Goal: Task Accomplishment & Management: Manage account settings

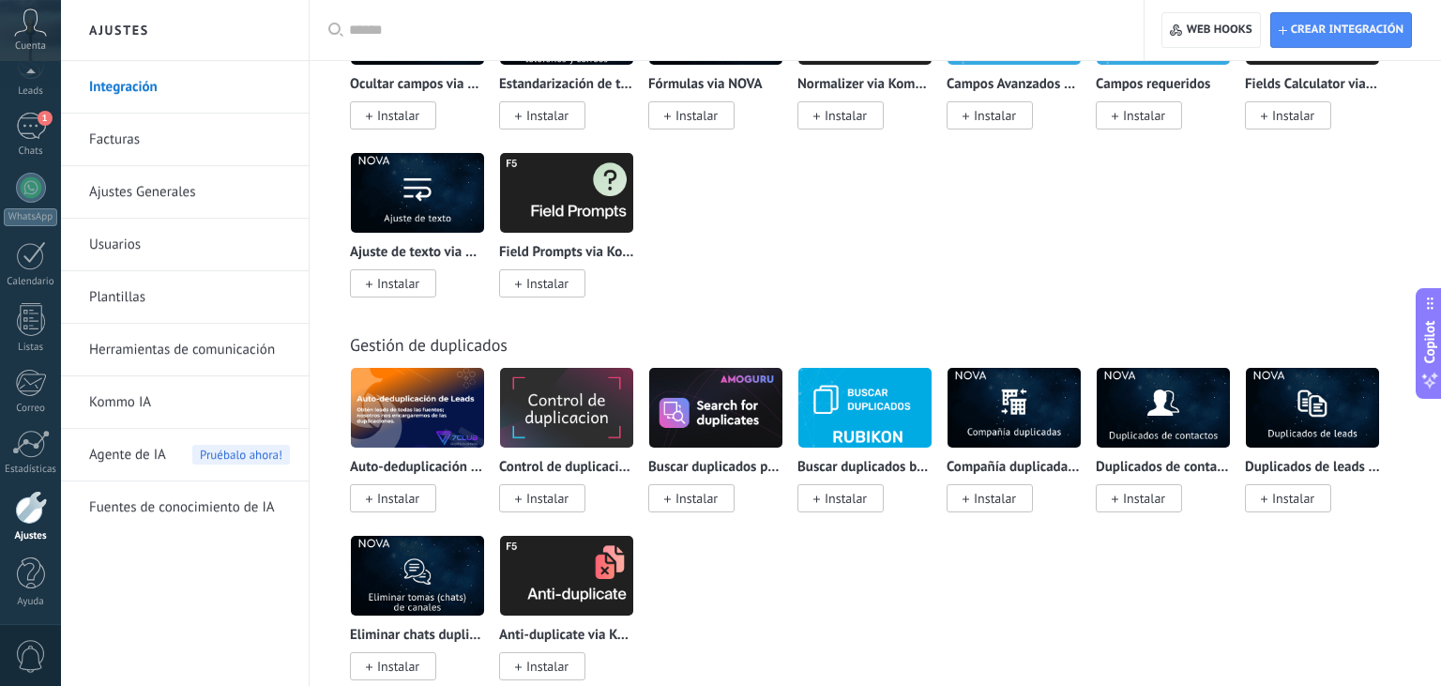
scroll to position [6716, 0]
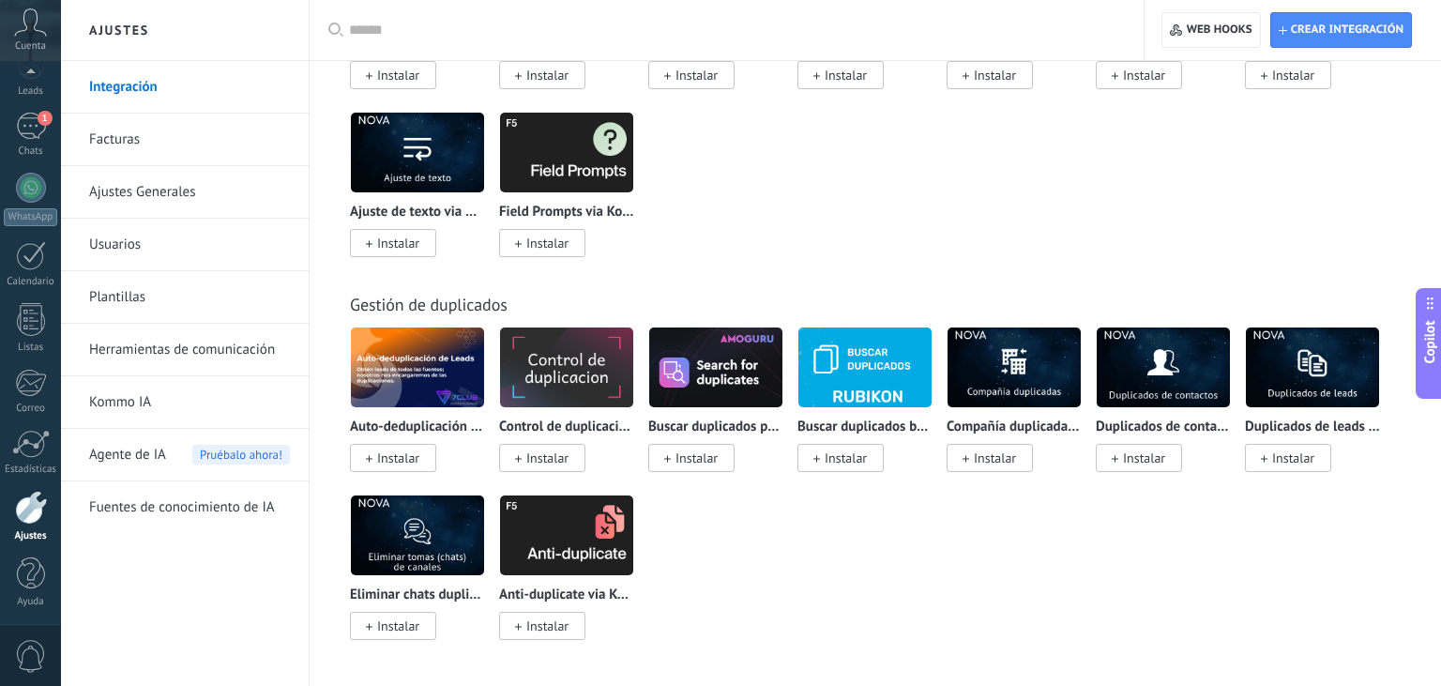
click at [188, 149] on link "Facturas" at bounding box center [189, 140] width 201 height 53
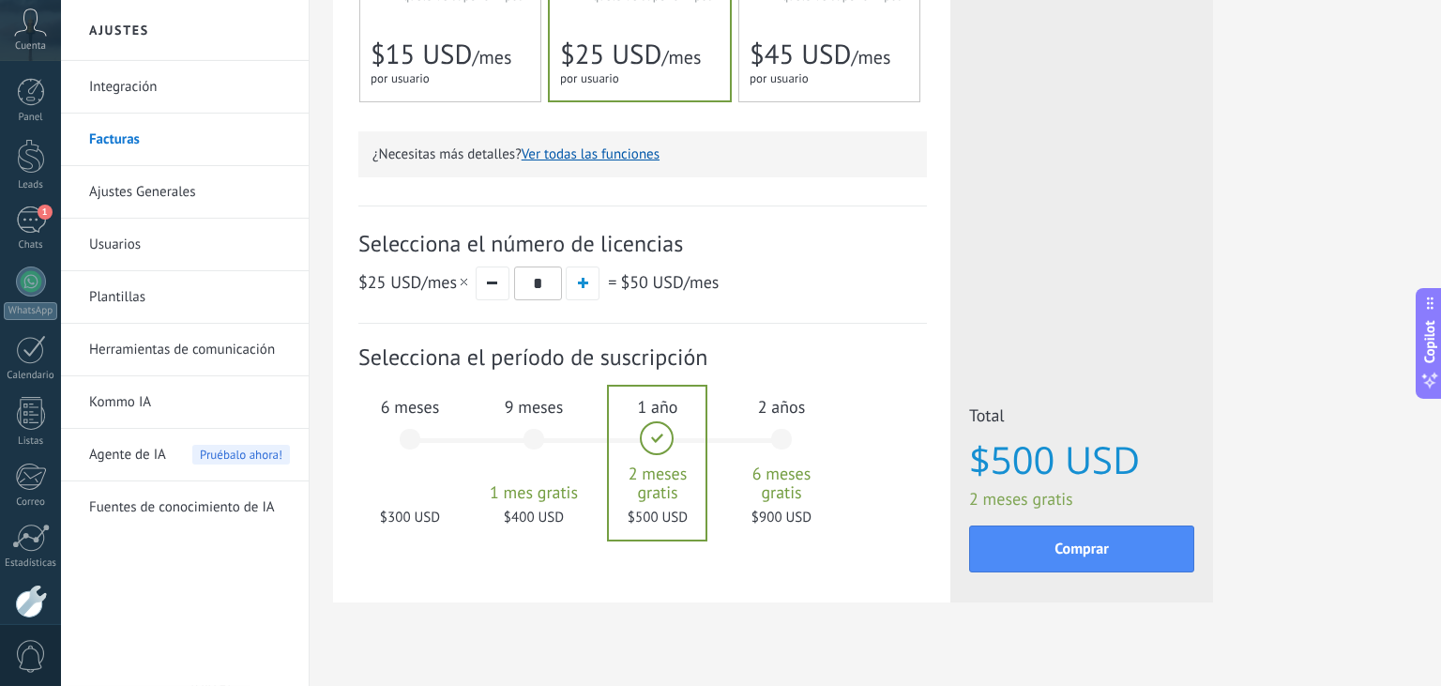
scroll to position [495, 0]
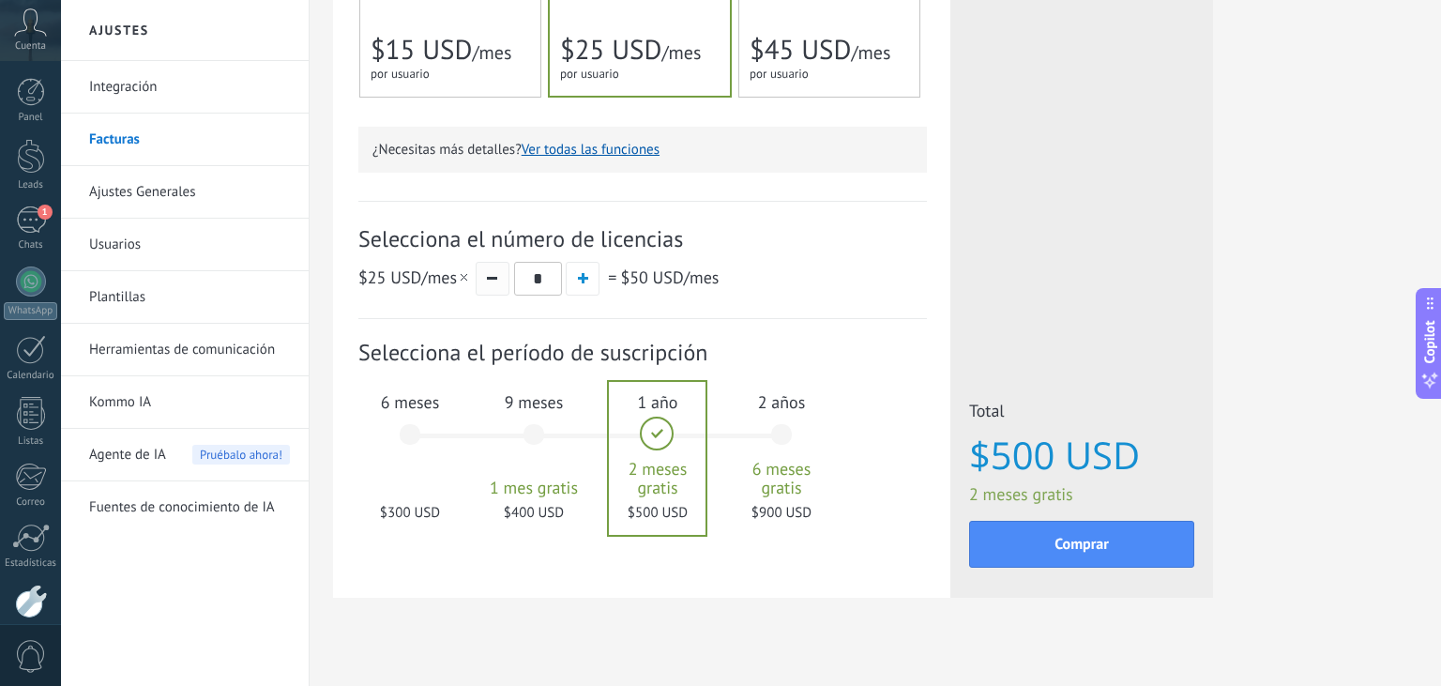
click at [487, 280] on button "button" at bounding box center [493, 279] width 34 height 34
type input "*"
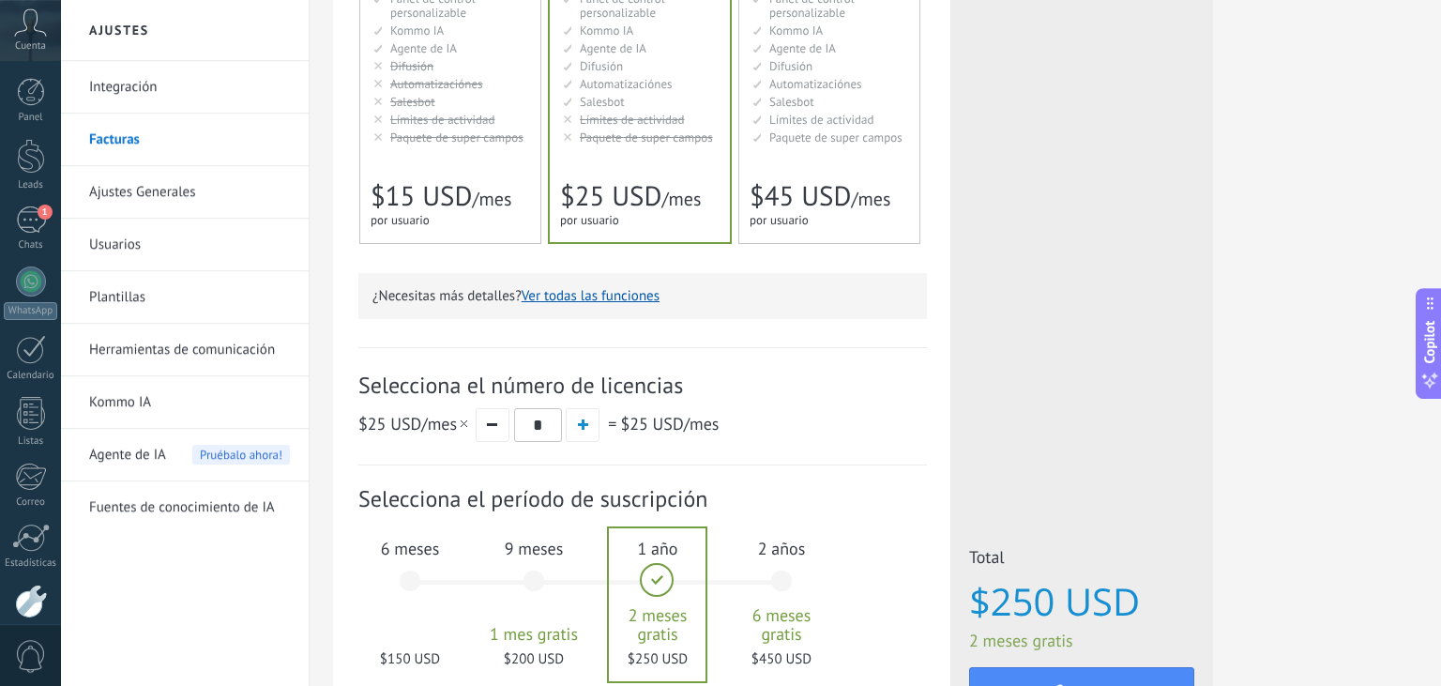
scroll to position [198, 0]
